Goal: Information Seeking & Learning: Learn about a topic

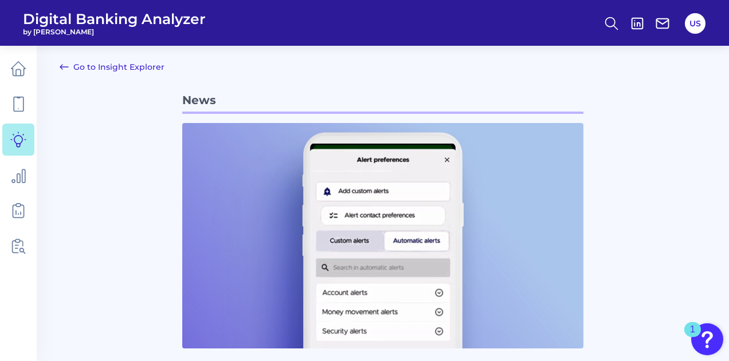
click at [69, 66] on icon at bounding box center [64, 67] width 14 height 14
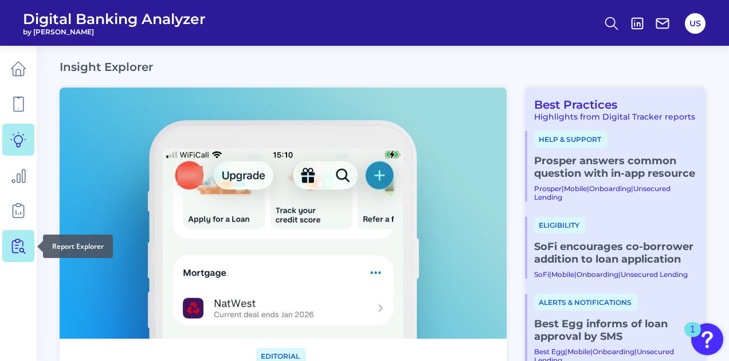
click at [15, 243] on icon at bounding box center [18, 246] width 16 height 16
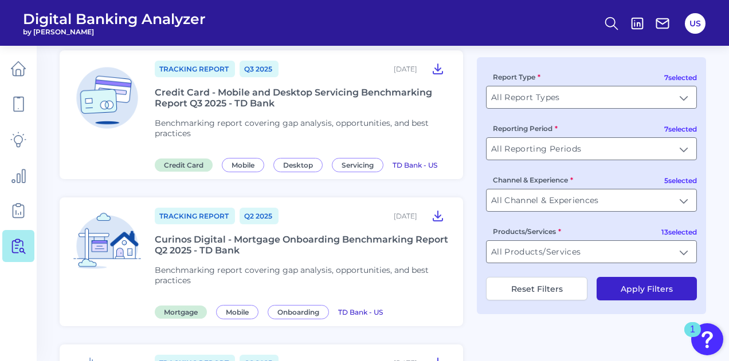
scroll to position [211, 0]
click at [606, 98] on input "All Report Types" at bounding box center [591, 97] width 210 height 22
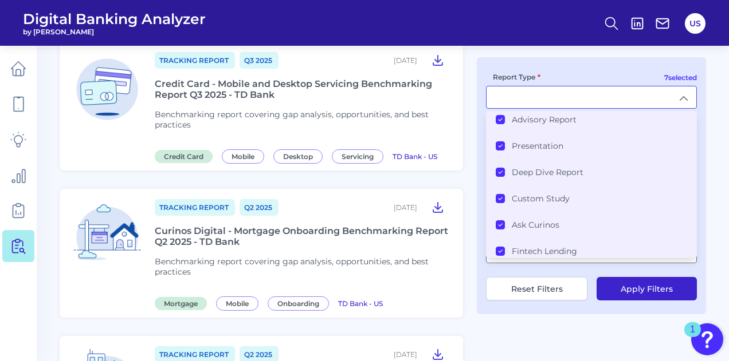
scroll to position [0, 0]
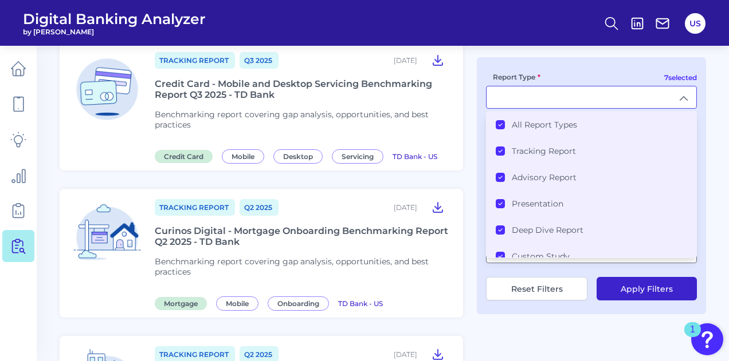
click at [556, 63] on div "7 selected Report Type All Report Types Tracking Report Advisory Report Present…" at bounding box center [591, 185] width 229 height 257
type input "All Report Types"
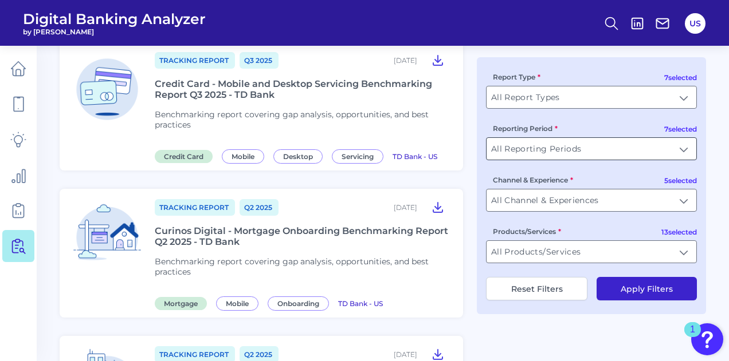
click at [551, 159] on input "All Reporting Periods" at bounding box center [591, 149] width 210 height 22
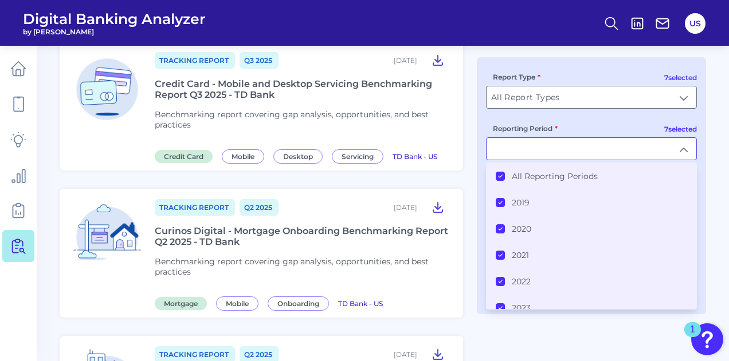
click at [551, 159] on input "Reporting Period" at bounding box center [591, 149] width 210 height 22
type input "All Reporting Periods"
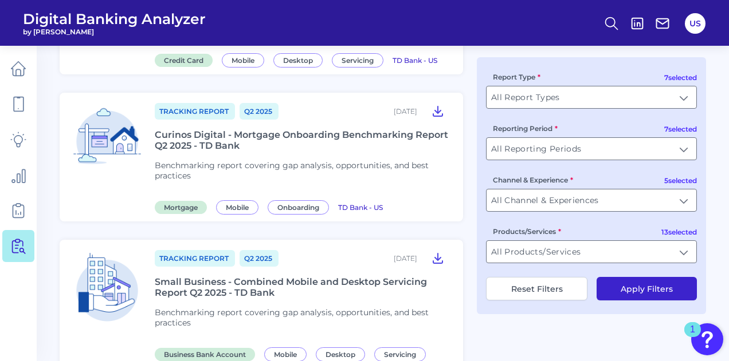
scroll to position [316, 0]
click at [587, 145] on input "All Reporting Periods" at bounding box center [591, 149] width 210 height 22
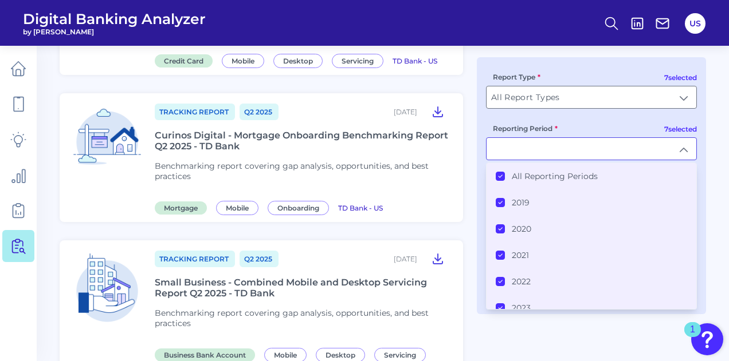
click at [587, 145] on input "Reporting Period" at bounding box center [591, 149] width 210 height 22
type input "All Reporting Periods"
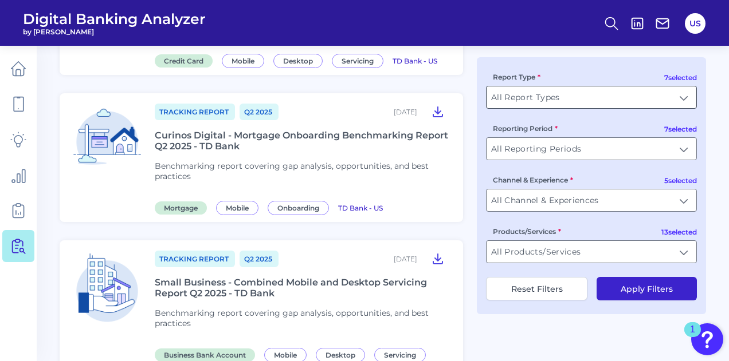
click at [585, 107] on input "All Report Types" at bounding box center [591, 97] width 210 height 22
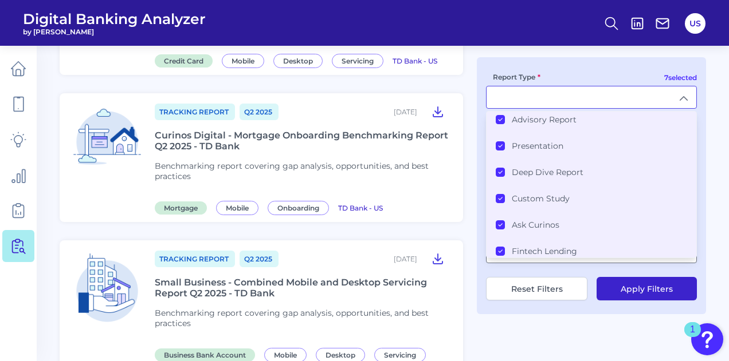
scroll to position [0, 0]
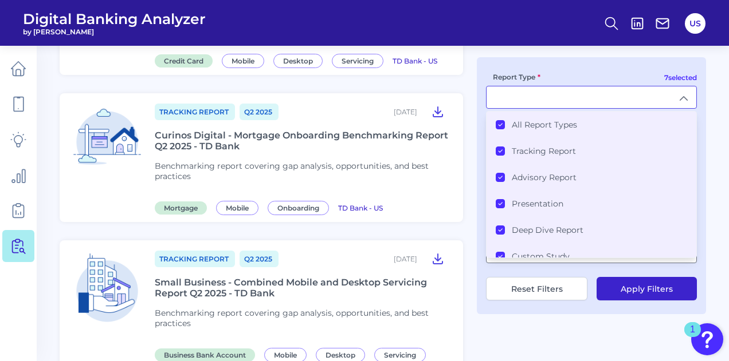
click at [495, 128] on li "All Report Types" at bounding box center [591, 125] width 210 height 26
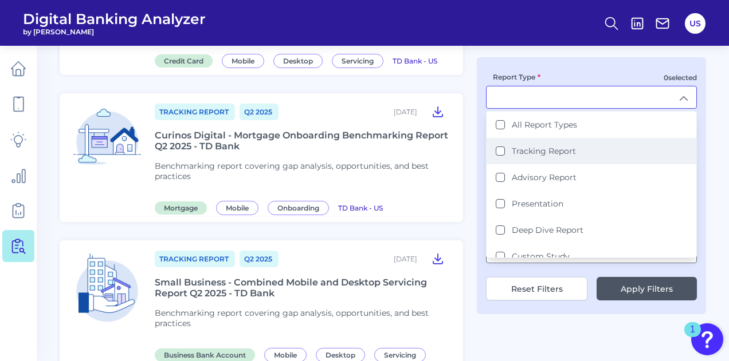
click at [495, 155] on li "Tracking Report" at bounding box center [591, 151] width 210 height 26
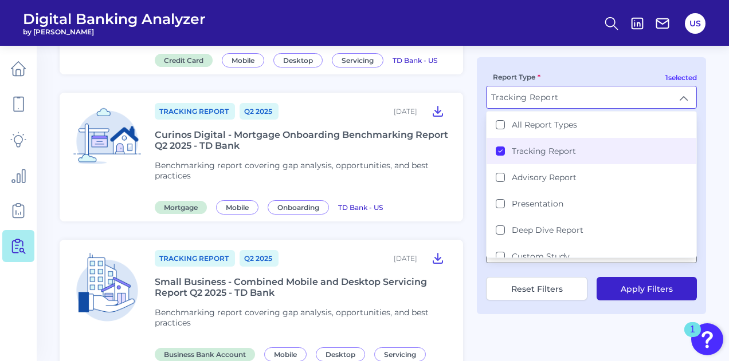
scroll to position [34, 0]
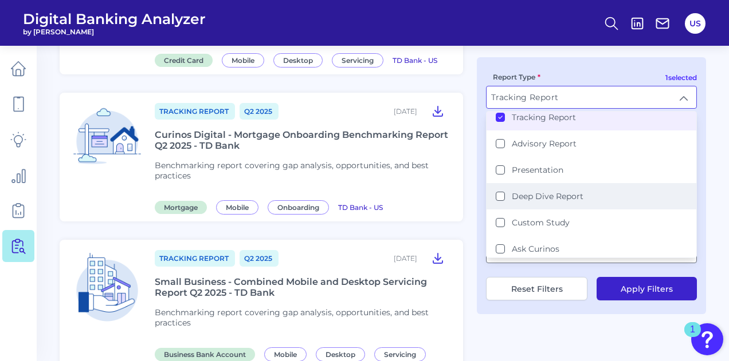
click at [495, 204] on li "Deep Dive Report" at bounding box center [591, 196] width 210 height 26
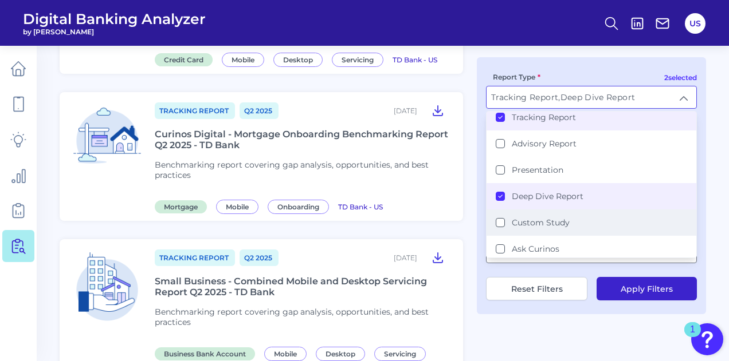
click at [499, 222] on Study "Custom Study" at bounding box center [499, 222] width 9 height 9
type input "Tracking Report, Deep Dive Report, Custom Study"
click at [614, 285] on button "Apply Filters" at bounding box center [646, 288] width 100 height 23
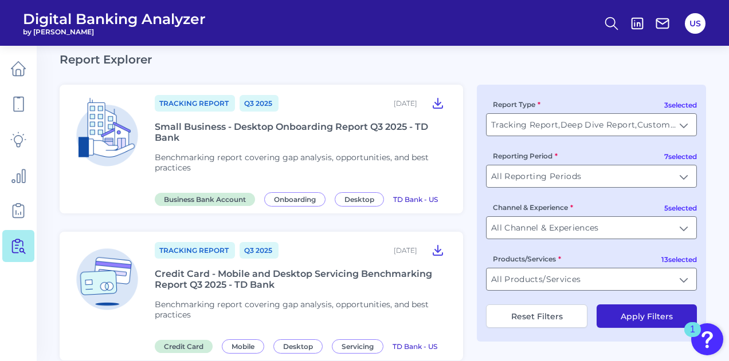
scroll to position [63, 0]
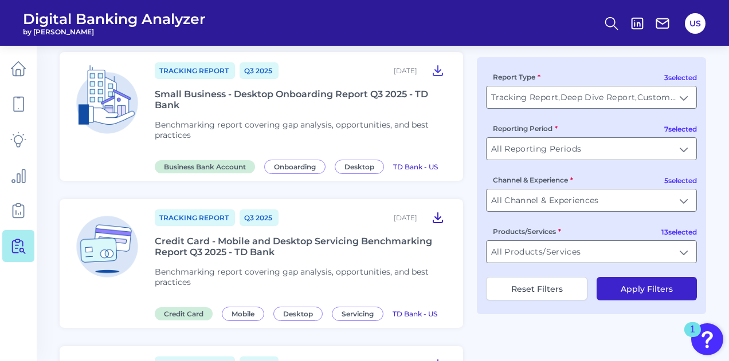
click at [438, 217] on icon at bounding box center [437, 218] width 9 height 10
click at [636, 205] on input "All Channel & Experiences" at bounding box center [591, 201] width 210 height 22
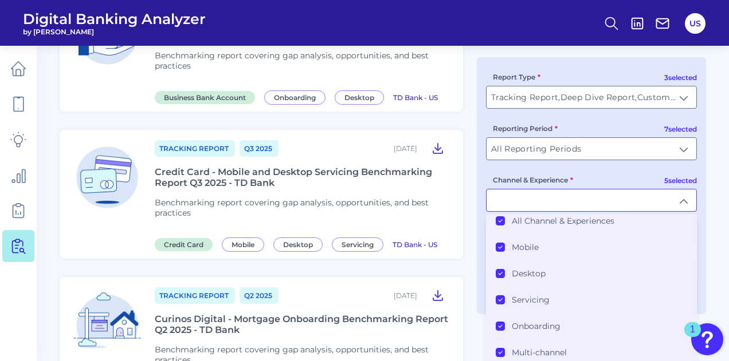
scroll to position [6, 0]
click at [499, 225] on icon at bounding box center [500, 222] width 6 height 6
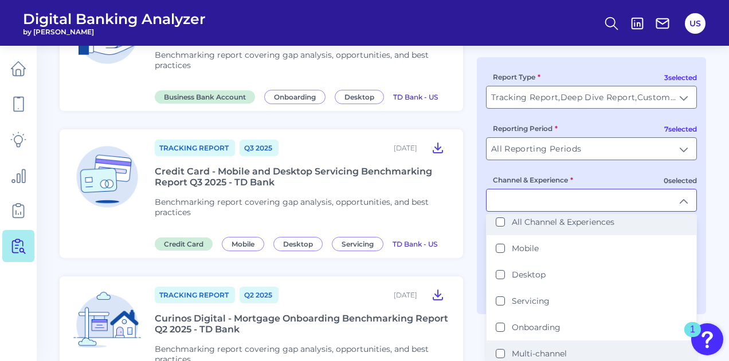
click at [502, 349] on button "Multi-channel" at bounding box center [499, 353] width 9 height 9
type input "Multi-channel"
click at [477, 263] on div "3 selected Report Type Tracking Report, Deep Dive Report, Custom Study Tracking…" at bounding box center [591, 185] width 229 height 257
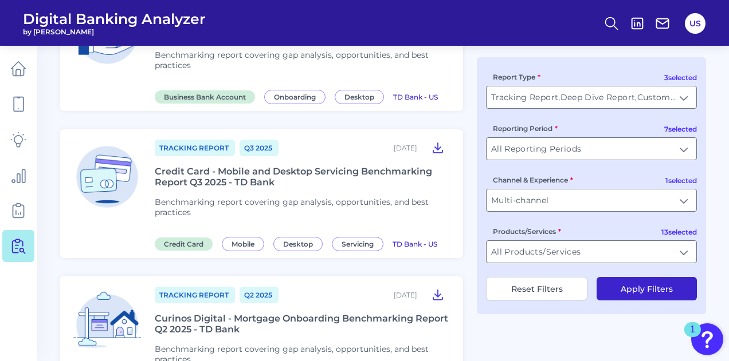
click at [639, 296] on button "Apply Filters" at bounding box center [646, 288] width 100 height 23
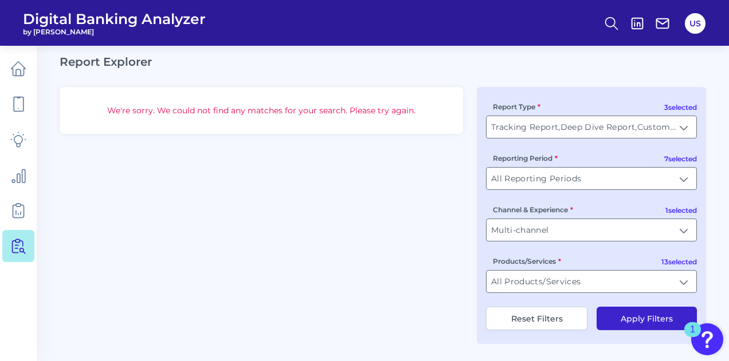
scroll to position [30, 0]
click at [628, 277] on input "All Products/Services" at bounding box center [591, 282] width 210 height 22
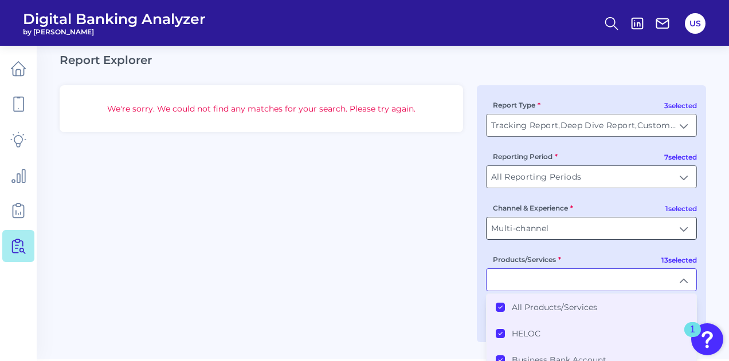
click at [605, 235] on input "Multi-channel" at bounding box center [591, 229] width 210 height 22
type input "All Products/Services"
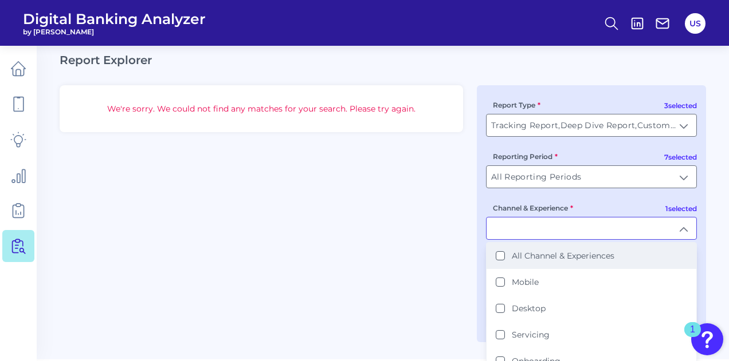
click at [544, 262] on li "All Channel & Experiences" at bounding box center [591, 256] width 210 height 26
type input "All Channel & Experiences"
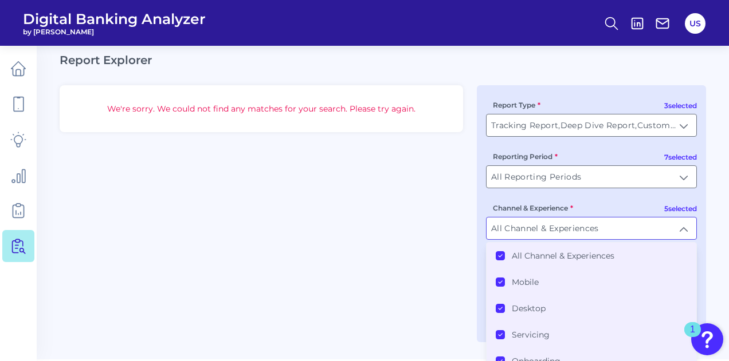
scroll to position [30, 0]
click at [439, 257] on div "We're sorry. We could not find any matches for your search. Please try again. 3…" at bounding box center [383, 213] width 646 height 257
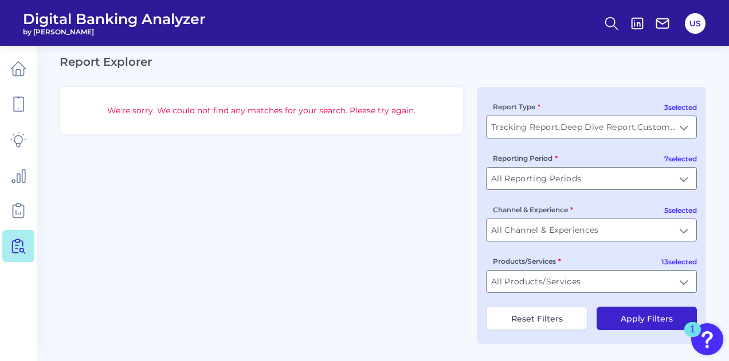
click at [619, 313] on button "Apply Filters" at bounding box center [646, 318] width 100 height 23
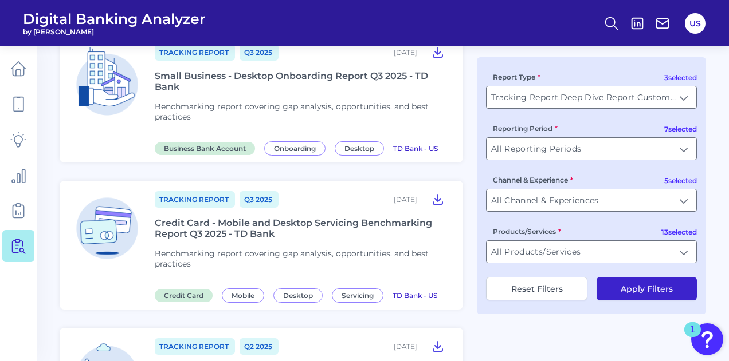
scroll to position [80, 0]
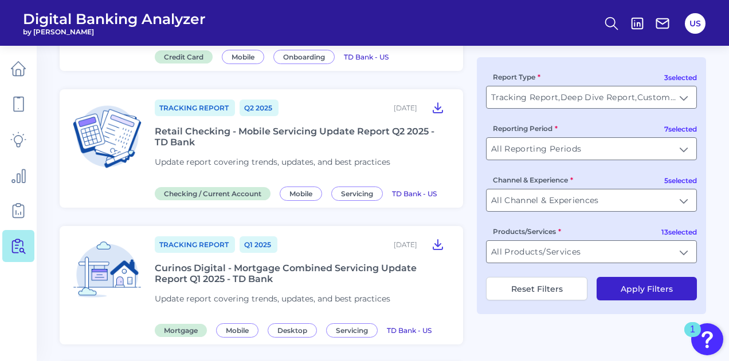
scroll to position [757, 0]
click at [636, 204] on input "All Channel & Experiences" at bounding box center [591, 201] width 210 height 22
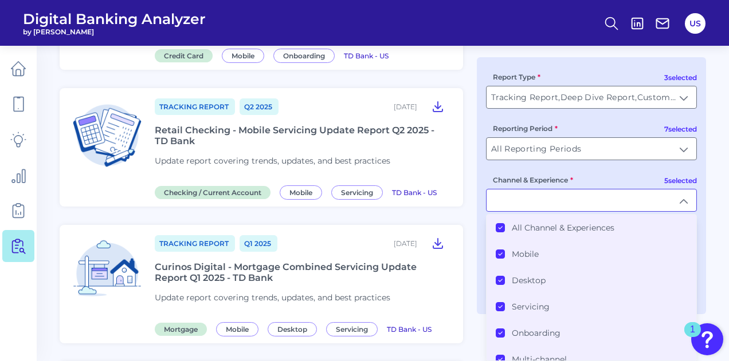
click at [624, 199] on input "Channel & Experience" at bounding box center [591, 201] width 210 height 22
type input "All Channel & Experiences"
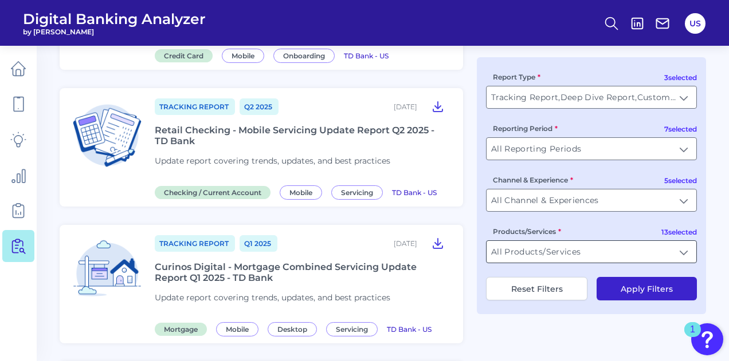
click at [618, 263] on input "All Products/Services" at bounding box center [591, 252] width 210 height 22
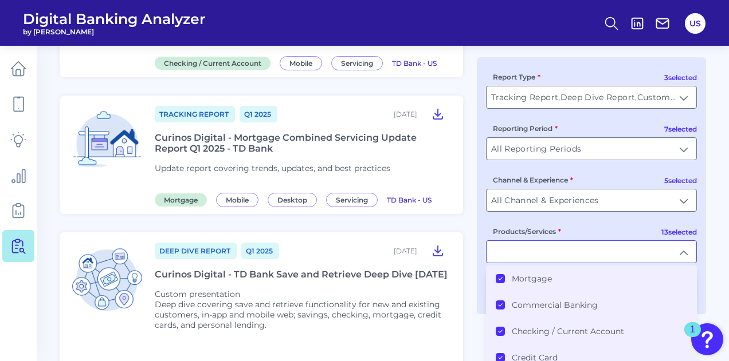
scroll to position [888, 0]
click at [470, 262] on div "Tracking Report Q3 2025 August 27, 2025 Small Business - Desktop Onboarding Rep…" at bounding box center [383, 183] width 646 height 1912
type input "All Products/Services"
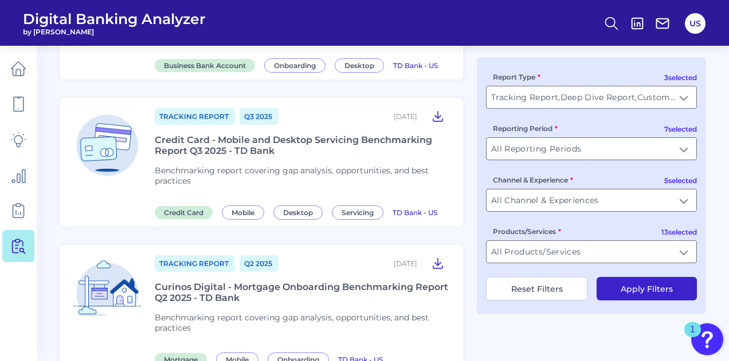
scroll to position [164, 0]
click at [441, 116] on icon at bounding box center [438, 117] width 14 height 14
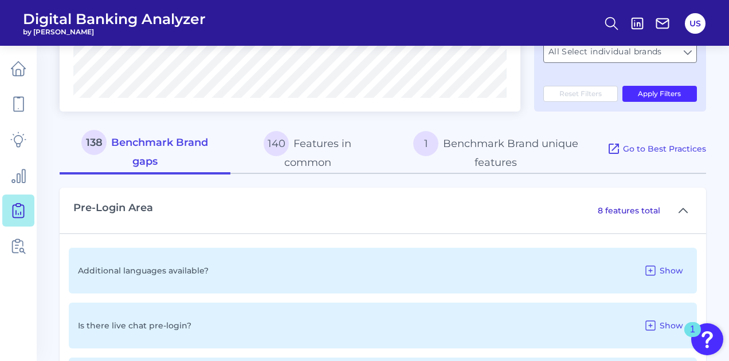
scroll to position [499, 0]
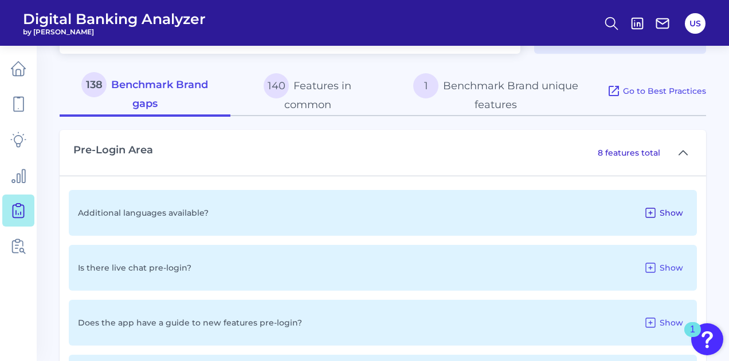
click at [661, 220] on button "Show" at bounding box center [663, 213] width 49 height 18
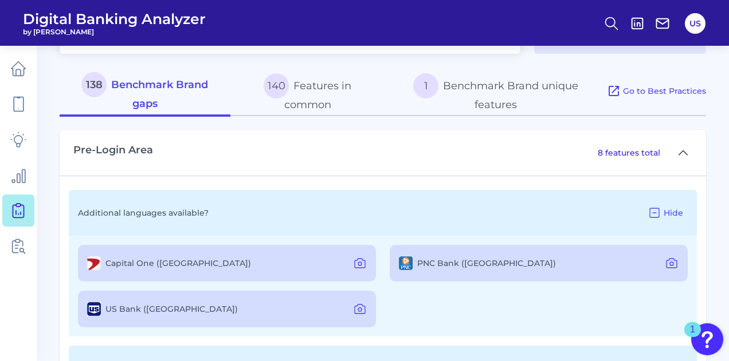
scroll to position [585, 0]
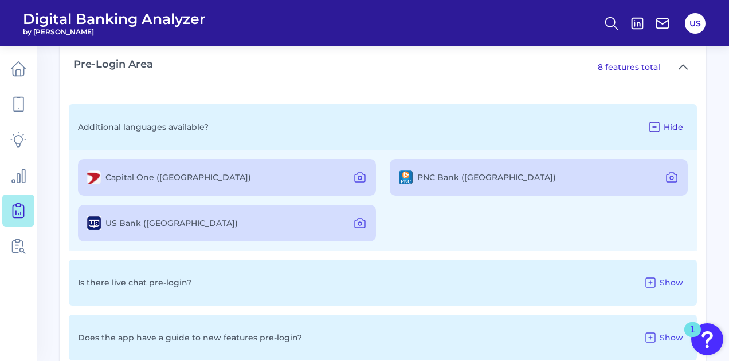
click at [671, 127] on span "Hide" at bounding box center [672, 127] width 19 height 10
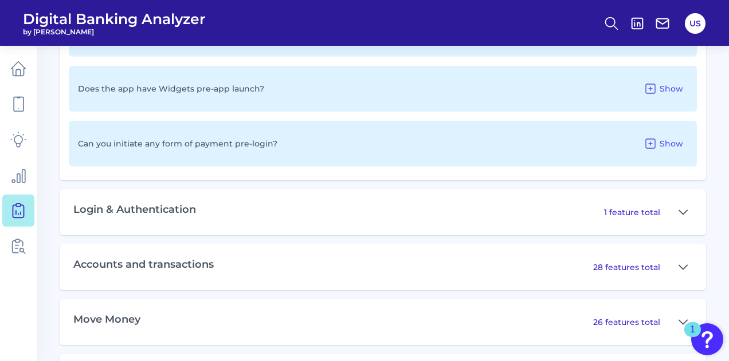
scroll to position [954, 0]
click at [685, 211] on icon at bounding box center [682, 212] width 9 height 14
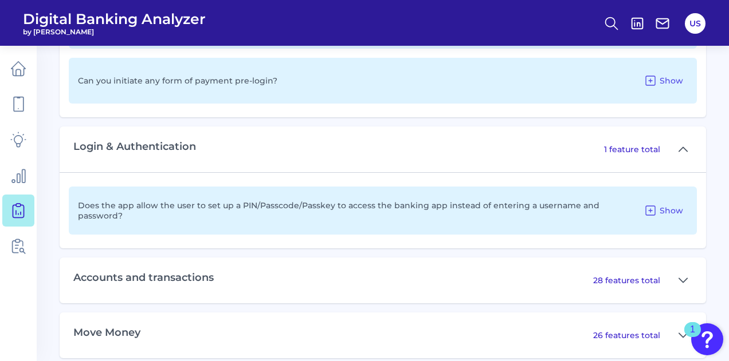
scroll to position [1020, 0]
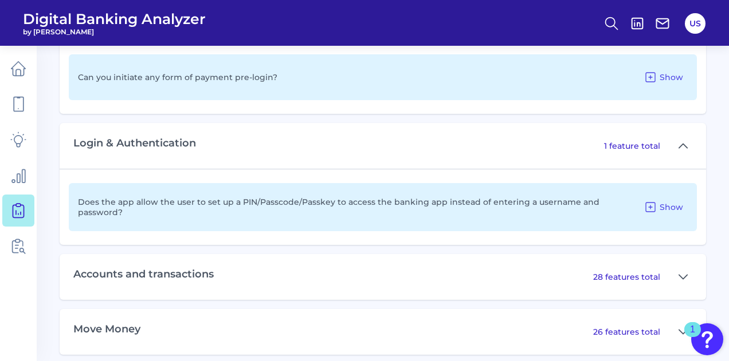
click at [663, 273] on div "28 features total" at bounding box center [642, 277] width 99 height 18
click at [658, 275] on p "28 features total" at bounding box center [626, 277] width 67 height 10
click at [689, 278] on button at bounding box center [683, 277] width 18 height 18
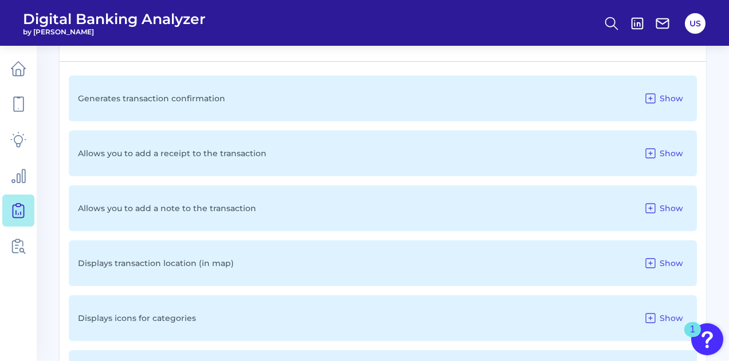
scroll to position [1259, 0]
